Goal: Task Accomplishment & Management: Complete application form

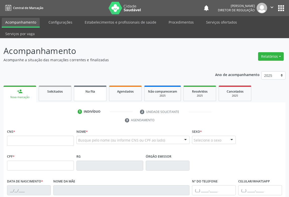
click at [85, 89] on div "Na fila" at bounding box center [90, 91] width 25 height 5
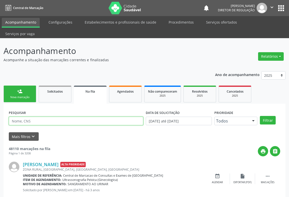
click at [44, 117] on input "text" at bounding box center [76, 121] width 134 height 9
type input "8"
type input "709606660133073"
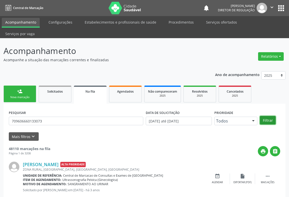
click at [272, 116] on button "Filtrar" at bounding box center [268, 120] width 16 height 9
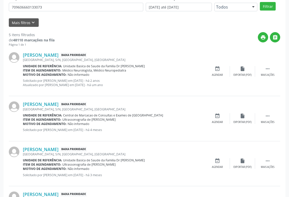
scroll to position [191, 0]
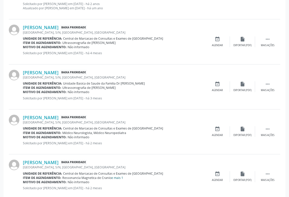
click at [113, 176] on link "e mais 1" at bounding box center [117, 178] width 12 height 4
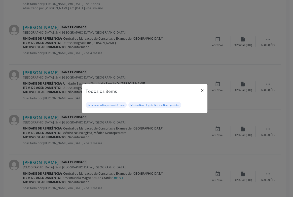
click at [204, 92] on button "×" at bounding box center [202, 90] width 10 height 12
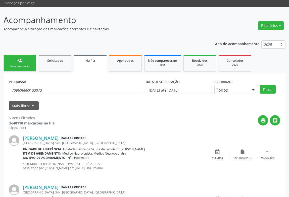
scroll to position [0, 0]
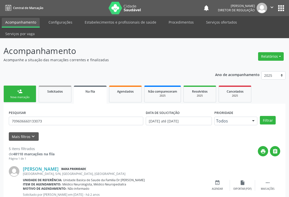
click at [24, 96] on div "Nova marcação" at bounding box center [19, 98] width 25 height 4
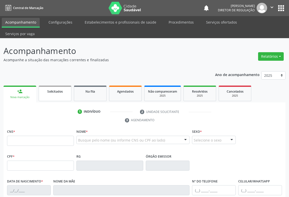
click at [64, 88] on link "Solicitados" at bounding box center [55, 94] width 33 height 16
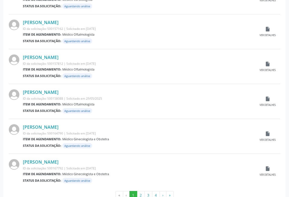
scroll to position [483, 0]
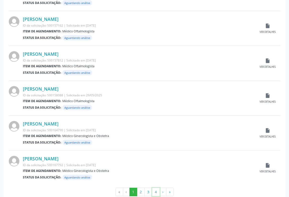
click at [156, 188] on button "4" at bounding box center [156, 192] width 8 height 9
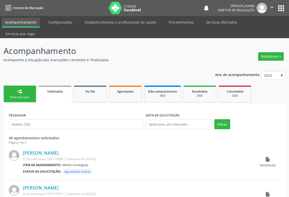
scroll to position [100, 0]
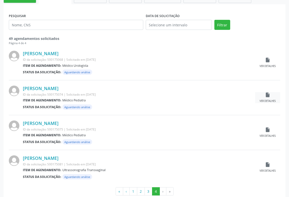
click at [266, 100] on div "Ver detalhes" at bounding box center [268, 102] width 16 height 4
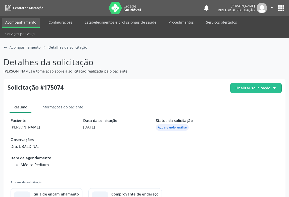
scroll to position [16, 0]
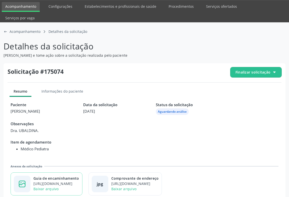
click at [51, 176] on div "Guia de encaminhamento" at bounding box center [56, 178] width 46 height 5
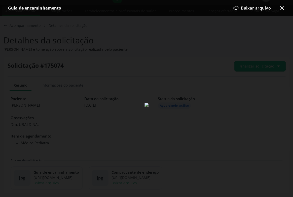
click at [281, 7] on icon "x-outline icon" at bounding box center [282, 8] width 6 height 6
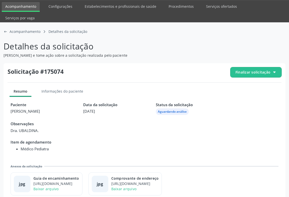
click at [260, 67] on span "Finalizar solicitação" at bounding box center [256, 72] width 51 height 10
click at [241, 95] on div "check-outline icon Deferir solicitação" at bounding box center [256, 100] width 47 height 11
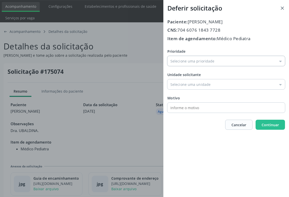
click at [196, 65] on input "Prioridade" at bounding box center [226, 61] width 118 height 10
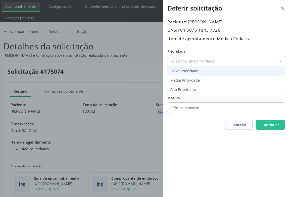
type input "Baixa Prioridade"
click at [193, 75] on div "Prioridade Baixa Prioridade Baixa Prioridade Média Prioridade Alta Prioridade U…" at bounding box center [226, 81] width 118 height 64
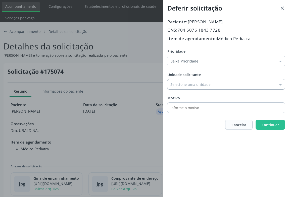
click at [193, 81] on input "Prioridade" at bounding box center [226, 84] width 118 height 10
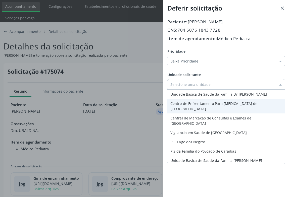
type input "Central de Marcacao de Consultas e Exames de Campo Formoso"
click at [204, 111] on div "Prioridade Baixa Prioridade Baixa Prioridade Média Prioridade Alta Prioridade U…" at bounding box center [226, 81] width 118 height 64
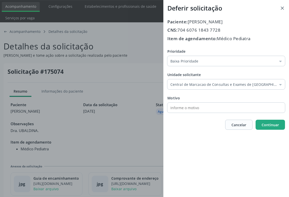
click at [276, 125] on span "Continuar" at bounding box center [270, 125] width 17 height 5
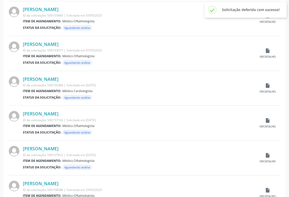
scroll to position [483, 0]
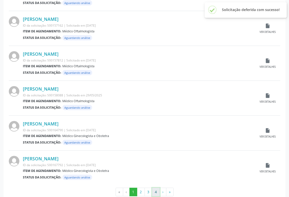
click at [156, 188] on button "4" at bounding box center [156, 192] width 8 height 9
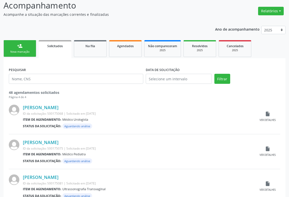
scroll to position [65, 0]
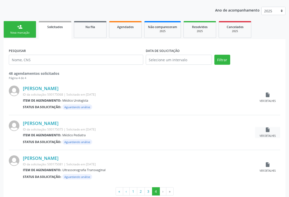
click at [262, 127] on div "insert_drive_file Ver detalhes" at bounding box center [267, 132] width 25 height 11
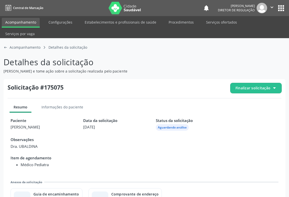
scroll to position [16, 0]
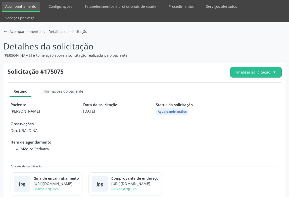
click at [262, 66] on div "Solicitação #175075 Finalizar solicitação Resumo Informações do paciente Pacien…" at bounding box center [145, 131] width 282 height 137
click at [254, 67] on span "Finalizar solicitação" at bounding box center [256, 72] width 51 height 10
click at [253, 95] on div "check-outline icon Deferir solicitação" at bounding box center [256, 100] width 47 height 11
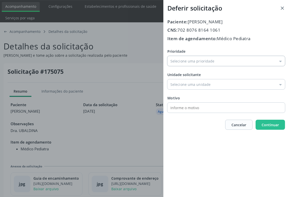
click at [203, 61] on input "Prioridade" at bounding box center [226, 61] width 118 height 10
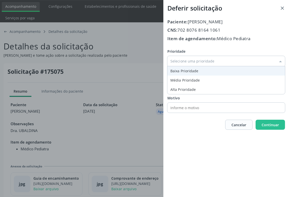
type input "Baixa Prioridade"
click at [197, 68] on div "Prioridade Baixa Prioridade Baixa Prioridade Média Prioridade Alta Prioridade U…" at bounding box center [226, 81] width 118 height 64
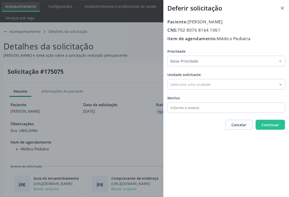
drag, startPoint x: 198, startPoint y: 81, endPoint x: 203, endPoint y: 97, distance: 16.9
click at [198, 81] on input "Prioridade" at bounding box center [226, 84] width 118 height 10
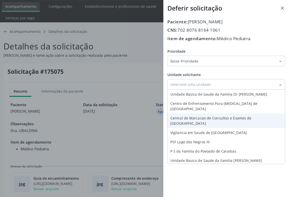
type input "Central de Marcacao de Consultas e Exames de Campo Formoso"
click at [206, 111] on div "Prioridade Baixa Prioridade Baixa Prioridade Média Prioridade Alta Prioridade U…" at bounding box center [226, 81] width 118 height 64
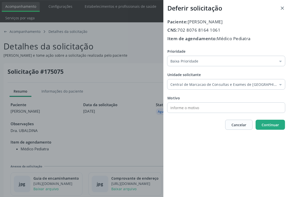
click at [261, 123] on button "Continuar" at bounding box center [270, 125] width 29 height 10
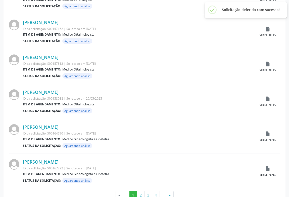
scroll to position [483, 0]
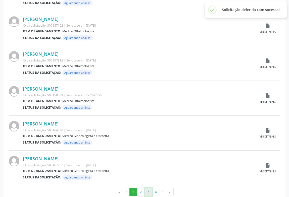
click at [149, 188] on button "3" at bounding box center [149, 192] width 8 height 9
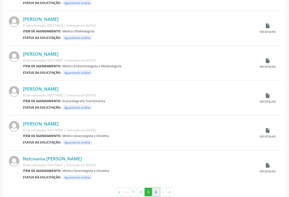
click at [156, 188] on button "4" at bounding box center [156, 192] width 8 height 9
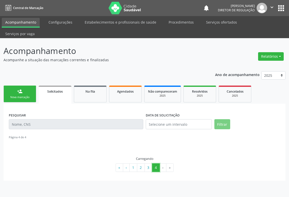
scroll to position [0, 0]
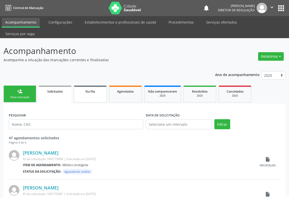
click at [94, 86] on link "Na fila" at bounding box center [90, 94] width 33 height 17
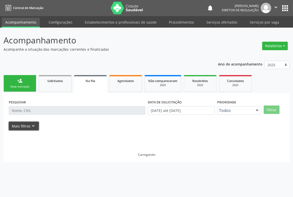
click at [16, 125] on button "Mais filtros keyboard_arrow_down" at bounding box center [24, 126] width 30 height 9
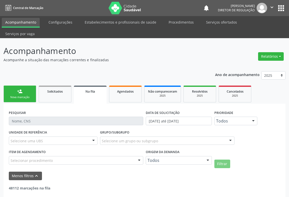
drag, startPoint x: 148, startPoint y: 146, endPoint x: 154, endPoint y: 148, distance: 5.7
click at [153, 156] on div "Todos" at bounding box center [179, 160] width 66 height 9
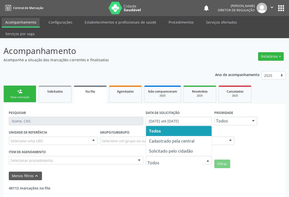
click at [154, 158] on input "text" at bounding box center [175, 163] width 54 height 10
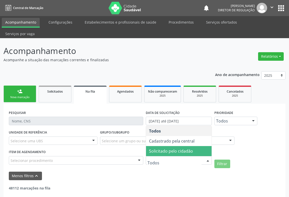
click at [160, 149] on span "Solicitado pelo cidadão" at bounding box center [171, 152] width 44 height 6
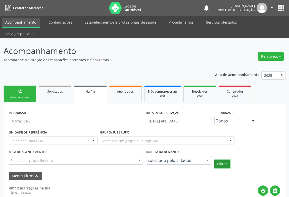
click at [221, 160] on button "Filtrar" at bounding box center [222, 164] width 16 height 9
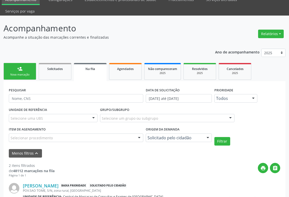
scroll to position [100, 0]
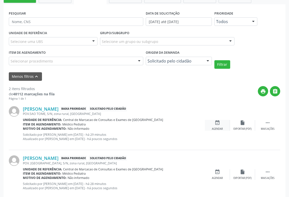
click at [217, 120] on icon "event_available" at bounding box center [218, 123] width 6 height 6
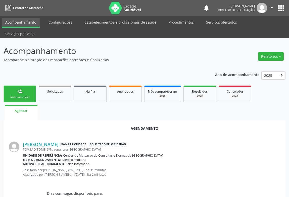
scroll to position [73, 0]
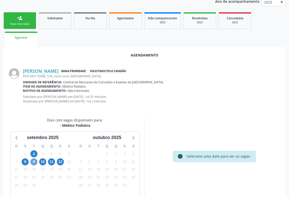
click at [34, 159] on span "9" at bounding box center [33, 162] width 7 height 7
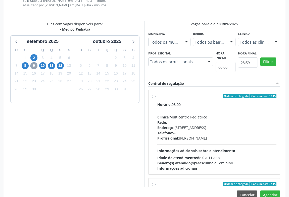
scroll to position [46, 0]
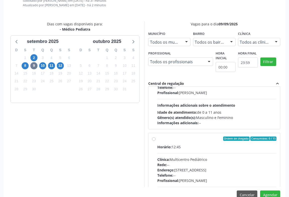
click at [186, 145] on div "Horário: 12:45" at bounding box center [216, 147] width 119 height 5
click at [156, 137] on input "Ordem de chegada Consumidos: 0 / 15 Horário: 12:45 Clínica: Multicentro Pediátr…" at bounding box center [154, 139] width 4 height 5
radio input "true"
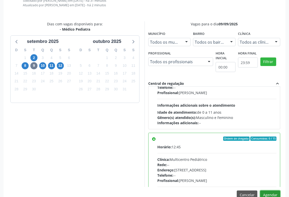
click at [271, 191] on button "Agendar" at bounding box center [270, 195] width 20 height 9
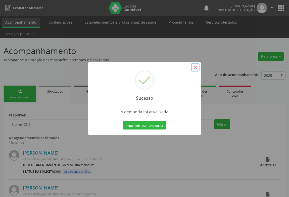
click at [194, 67] on button "×" at bounding box center [195, 67] width 9 height 9
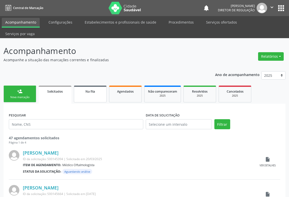
click at [91, 87] on link "Na fila" at bounding box center [90, 94] width 33 height 17
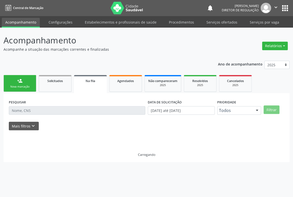
click at [34, 131] on div at bounding box center [146, 132] width 275 height 5
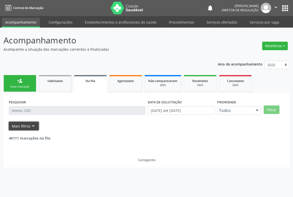
click at [35, 125] on icon "keyboard_arrow_down" at bounding box center [33, 126] width 6 height 6
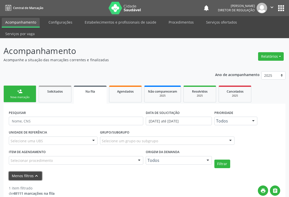
scroll to position [50, 0]
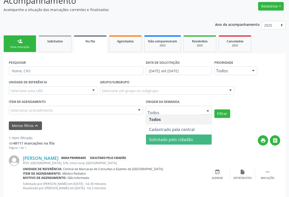
click at [175, 137] on span "Solicitado pelo cidadão" at bounding box center [171, 140] width 44 height 6
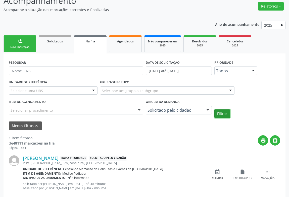
click at [221, 110] on button "Filtrar" at bounding box center [222, 114] width 16 height 9
click at [219, 169] on icon "event_available" at bounding box center [218, 172] width 6 height 6
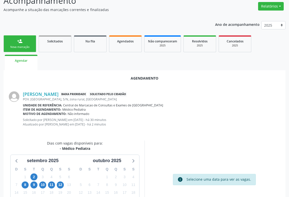
scroll to position [85, 0]
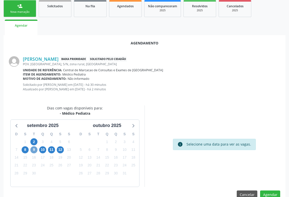
click at [34, 147] on span "9" at bounding box center [33, 150] width 7 height 7
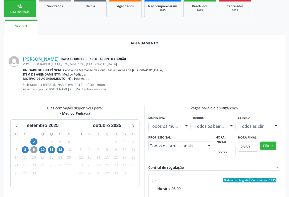
scroll to position [68, 0]
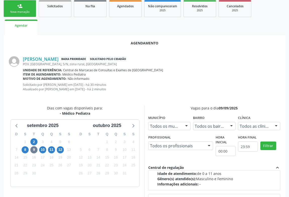
click at [173, 197] on div "Ordem de chegada Consumidos: 1 / 15" at bounding box center [216, 200] width 119 height 5
click at [156, 197] on input "Ordem de chegada Consumidos: 1 / 15 Horário: 12:45 Clínica: Multicentro Pediátr…" at bounding box center [154, 200] width 4 height 5
radio input "true"
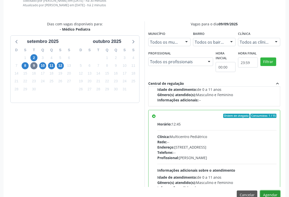
click at [269, 191] on button "Agendar" at bounding box center [270, 195] width 20 height 9
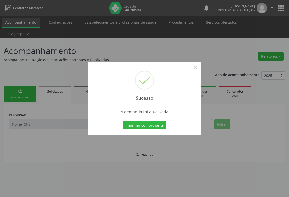
scroll to position [0, 0]
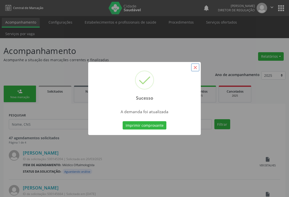
click at [198, 67] on button "×" at bounding box center [195, 67] width 9 height 9
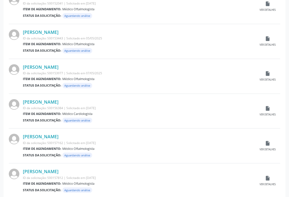
scroll to position [483, 0]
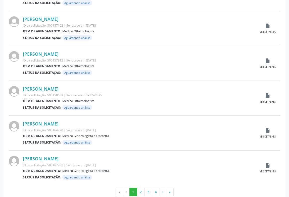
click at [156, 188] on button "4" at bounding box center [156, 192] width 8 height 9
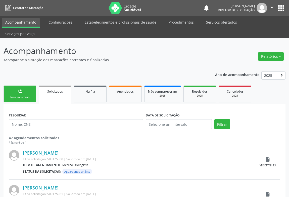
scroll to position [30, 0]
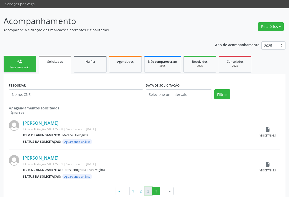
click at [148, 187] on button "3" at bounding box center [149, 191] width 8 height 9
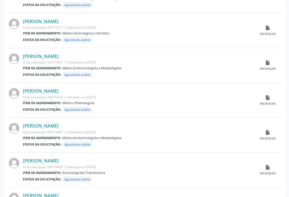
scroll to position [483, 0]
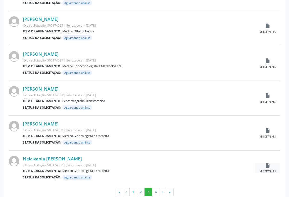
click at [267, 163] on icon "insert_drive_file" at bounding box center [268, 166] width 6 height 6
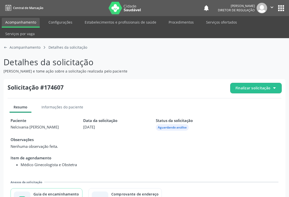
scroll to position [11, 0]
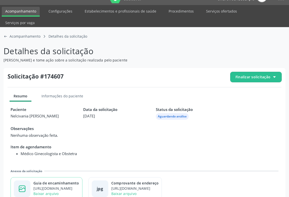
click at [65, 181] on div "Guia de encaminhamento" at bounding box center [56, 183] width 46 height 5
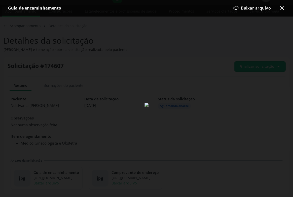
click at [280, 9] on icon "x-outline icon" at bounding box center [282, 8] width 6 height 6
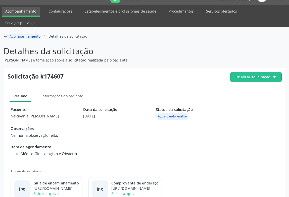
click at [6, 34] on icon "arrow-left-outline icon" at bounding box center [6, 36] width 4 height 4
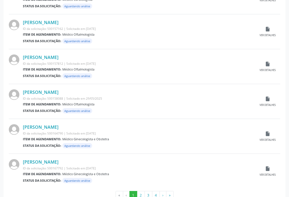
scroll to position [483, 0]
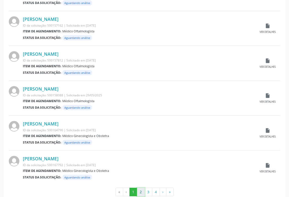
click at [142, 188] on button "2" at bounding box center [141, 192] width 8 height 9
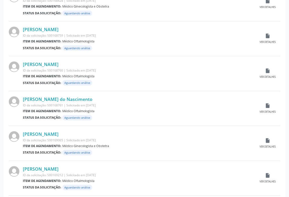
scroll to position [251, 0]
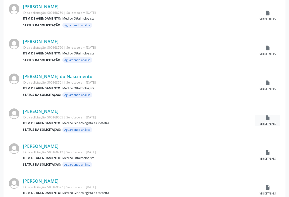
click at [269, 115] on icon "insert_drive_file" at bounding box center [268, 118] width 6 height 6
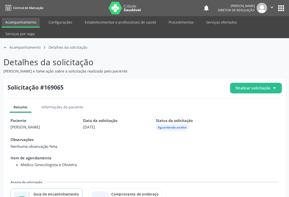
click at [69, 189] on div "image-outline icon Guia de encaminhamento https://cidadesaudavel-files.nyc3.dig…" at bounding box center [47, 200] width 72 height 23
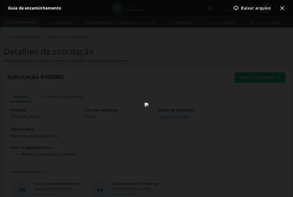
click at [280, 7] on icon "x-outline icon" at bounding box center [282, 8] width 6 height 6
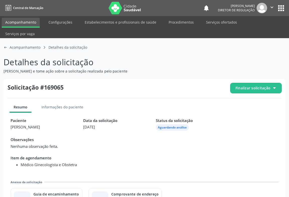
scroll to position [11, 0]
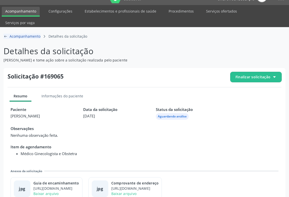
click at [5, 34] on icon "arrow-left-outline icon" at bounding box center [6, 36] width 4 height 4
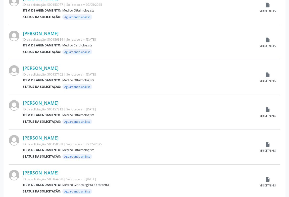
scroll to position [483, 0]
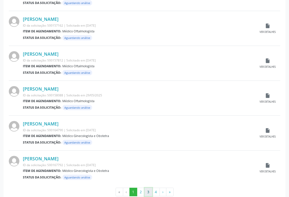
click at [150, 188] on button "3" at bounding box center [149, 192] width 8 height 9
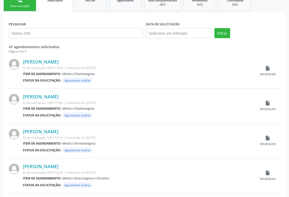
scroll to position [137, 0]
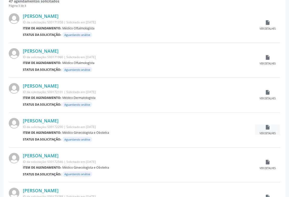
click at [264, 125] on div "insert_drive_file Ver detalhes" at bounding box center [267, 130] width 25 height 11
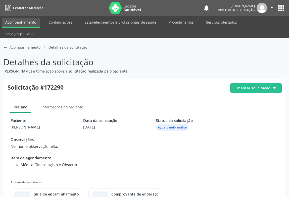
scroll to position [16, 0]
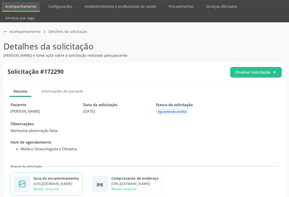
click at [46, 176] on div "Guia de encaminhamento" at bounding box center [56, 178] width 46 height 5
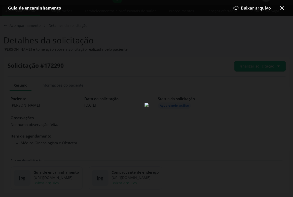
click at [282, 9] on icon at bounding box center [282, 8] width 4 height 4
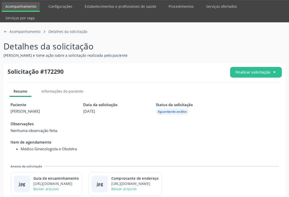
click at [4, 26] on div "arrow-left-outline icon Acompanhamento caret-right-outline icon Detalhes da sol…" at bounding box center [145, 31] width 282 height 11
click at [4, 30] on icon "arrow-left-outline icon" at bounding box center [6, 32] width 4 height 4
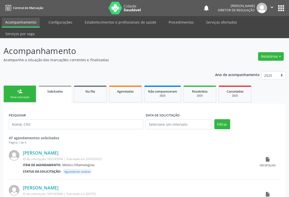
click at [8, 86] on link "person_add Nova marcação" at bounding box center [20, 94] width 33 height 17
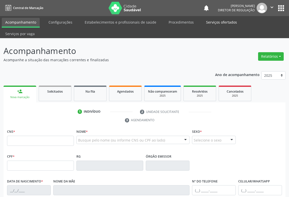
click at [206, 25] on link "Serviços ofertados" at bounding box center [222, 22] width 38 height 9
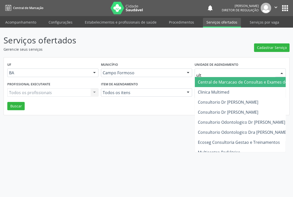
type input "ultr"
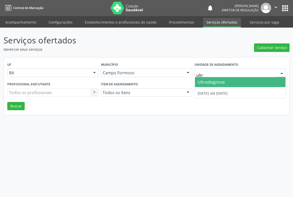
click at [213, 86] on span "Ultradiagnose" at bounding box center [240, 82] width 91 height 10
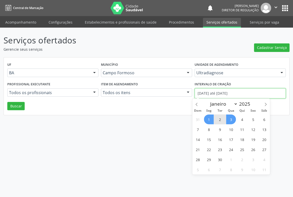
click at [213, 95] on input "01/09/2025 até 03/09/2025" at bounding box center [239, 93] width 91 height 10
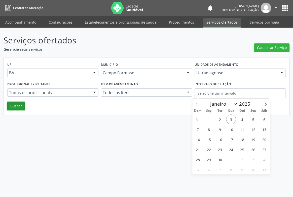
click at [16, 109] on button "Buscar" at bounding box center [15, 106] width 17 height 9
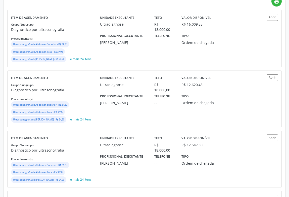
scroll to position [91, 0]
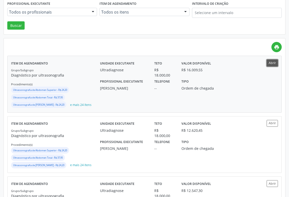
click at [271, 60] on button "Abrir" at bounding box center [272, 63] width 11 height 7
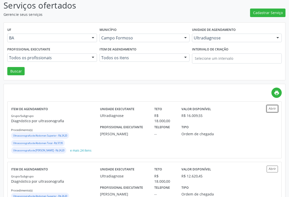
scroll to position [0, 0]
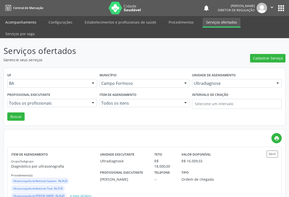
click at [21, 21] on link "Acompanhamento" at bounding box center [21, 22] width 38 height 9
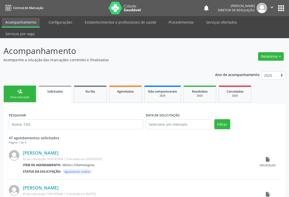
click at [24, 86] on link "person_add Nova marcação" at bounding box center [20, 94] width 33 height 17
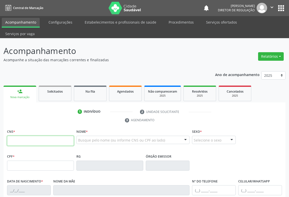
click at [25, 136] on input "text" at bounding box center [40, 141] width 67 height 10
type input "701 2090 1659 8414"
type input "2057979032"
type input "29/07/1994"
type input "(74) 98813-0483"
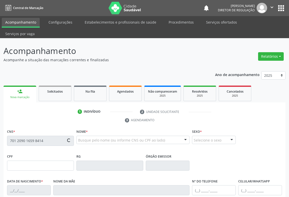
type input "(74) 98813-0483"
type input "067.830.435-17"
type input "S/N"
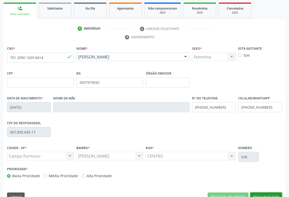
drag, startPoint x: 265, startPoint y: 186, endPoint x: 161, endPoint y: 147, distance: 111.9
click at [266, 193] on button "Nova marcação" at bounding box center [266, 197] width 32 height 9
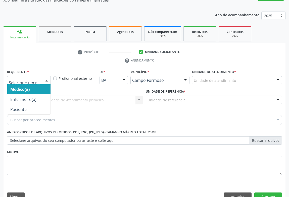
click at [38, 76] on div at bounding box center [29, 80] width 44 height 9
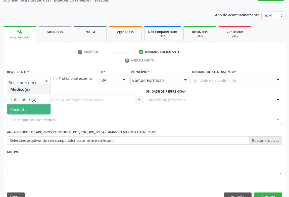
drag, startPoint x: 36, startPoint y: 92, endPoint x: 35, endPoint y: 96, distance: 4.0
click at [35, 96] on ul "Médico(a) Enfermeiro(a) Paciente Nenhum resultado encontrado para: " " Não há n…" at bounding box center [28, 99] width 43 height 30
drag, startPoint x: 35, startPoint y: 96, endPoint x: 57, endPoint y: 93, distance: 22.0
click at [35, 105] on span "Paciente" at bounding box center [28, 110] width 43 height 10
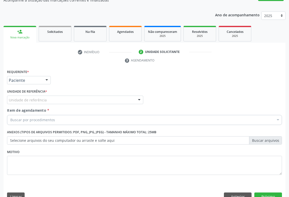
click at [65, 96] on div "Unidade de referência" at bounding box center [75, 100] width 136 height 9
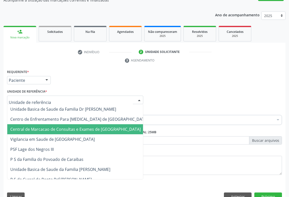
click at [66, 124] on span "Central de Marcacao de Consultas e Exames de Campo Formoso" at bounding box center [79, 129] width 144 height 10
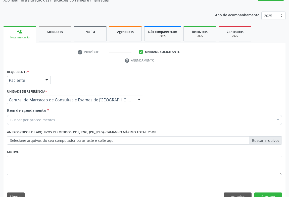
click at [71, 115] on div "Buscar por procedimentos" at bounding box center [144, 120] width 275 height 10
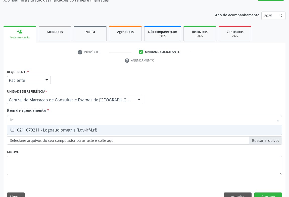
type input "l"
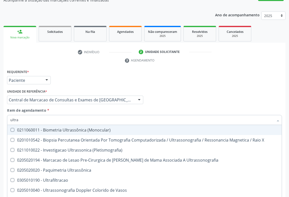
type input "ultras"
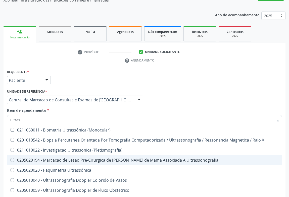
scroll to position [46, 0]
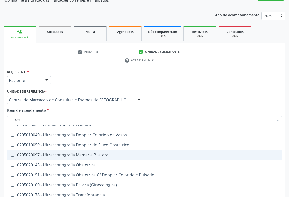
click at [94, 150] on span "0205020097 - Ultrassonografia Mamaria Bilateral" at bounding box center [144, 155] width 275 height 10
checkbox Bilateral "true"
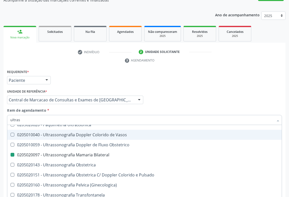
click at [186, 108] on div "Item de agendamento * ultras Desfazer seleção 0211060011 - Biometria Ultrassôni…" at bounding box center [144, 116] width 275 height 16
checkbox X "true"
checkbox Bilateral "false"
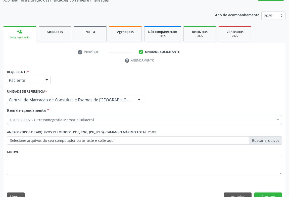
scroll to position [0, 0]
click at [274, 193] on button "Próximo" at bounding box center [268, 197] width 28 height 9
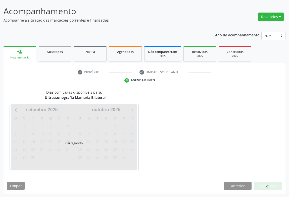
scroll to position [29, 0]
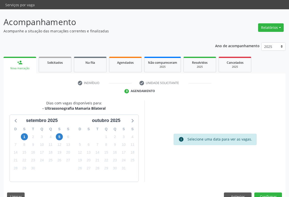
click at [58, 133] on div "5" at bounding box center [59, 137] width 7 height 8
click at [60, 133] on span "5" at bounding box center [59, 136] width 7 height 7
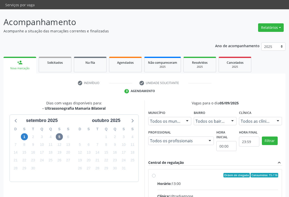
click at [196, 181] on div "Horário: 13:00" at bounding box center [217, 183] width 121 height 5
click at [156, 173] on input "Ordem de chegada Consumidos: 15 / 16 Horário: 13:00 Clínica: Ultradiagnose Rede…" at bounding box center [154, 175] width 4 height 5
radio input "true"
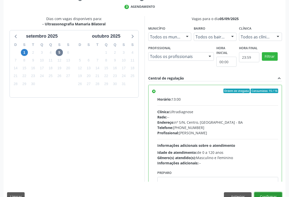
click at [271, 193] on button "Confirmar" at bounding box center [268, 197] width 28 height 9
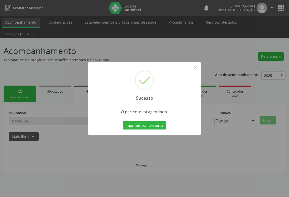
scroll to position [0, 0]
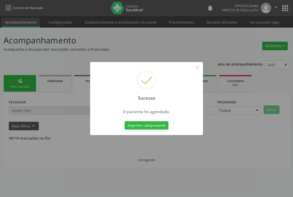
click at [124, 121] on button "Imprimir comprovante" at bounding box center [146, 125] width 44 height 9
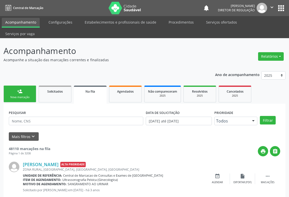
click at [274, 6] on icon "" at bounding box center [272, 8] width 6 height 6
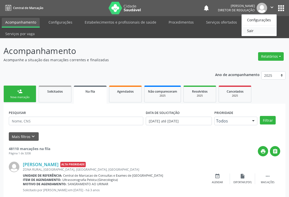
click at [248, 31] on link "Sair" at bounding box center [259, 30] width 35 height 7
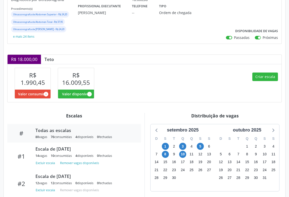
scroll to position [114, 0]
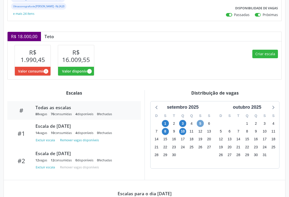
click at [201, 123] on span "5" at bounding box center [200, 123] width 7 height 7
click at [259, 50] on button "Criar escala" at bounding box center [265, 54] width 26 height 9
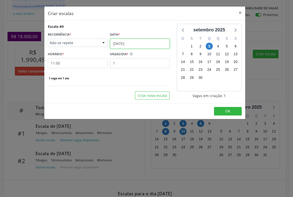
click at [145, 46] on input "[DATE]" at bounding box center [140, 44] width 60 height 10
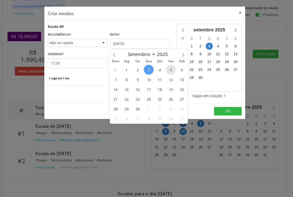
click at [168, 70] on span "5" at bounding box center [171, 70] width 10 height 10
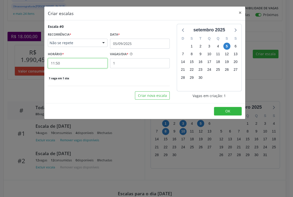
click at [87, 63] on input "11:50" at bounding box center [78, 63] width 60 height 10
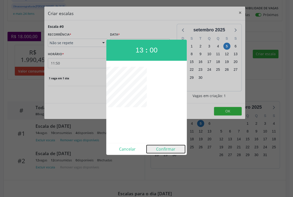
click at [163, 149] on button "Confirmar" at bounding box center [165, 149] width 38 height 8
type input "13:00"
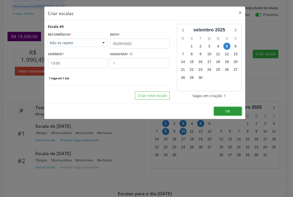
click at [217, 110] on button "OK" at bounding box center [228, 111] width 28 height 9
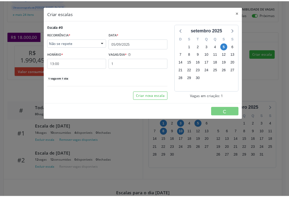
scroll to position [0, 0]
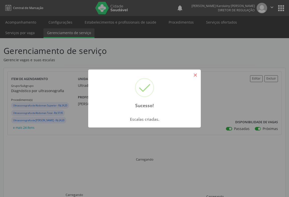
click at [196, 77] on button "×" at bounding box center [195, 75] width 9 height 9
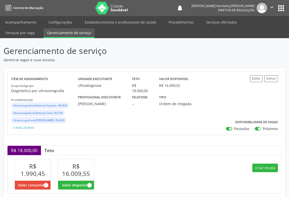
scroll to position [99, 0]
